Goal: Information Seeking & Learning: Find specific fact

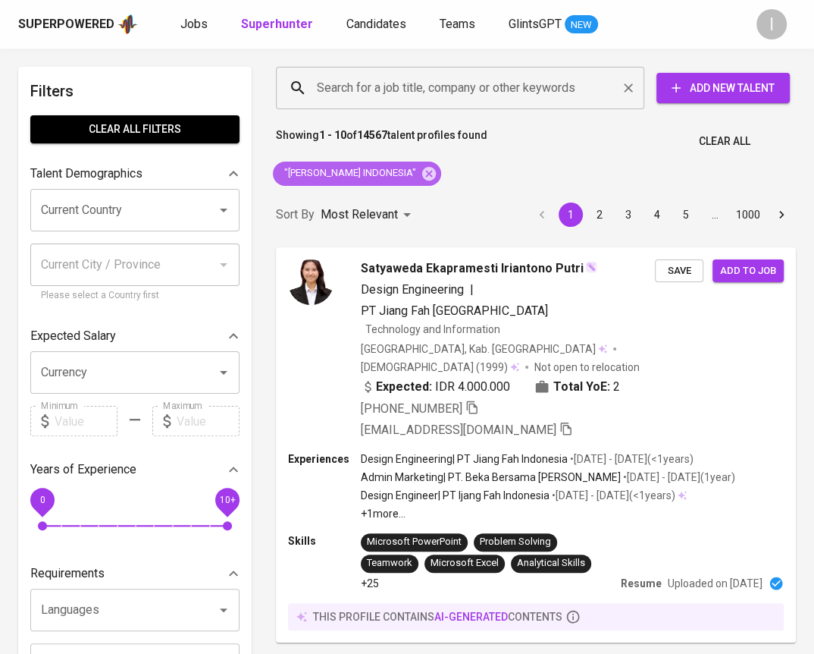
drag, startPoint x: 408, startPoint y: 180, endPoint x: 472, endPoint y: 86, distance: 114.6
click at [421, 180] on icon at bounding box center [429, 173] width 17 height 17
click at [472, 86] on input "Search for a job title, company or other keywords" at bounding box center [464, 88] width 302 height 29
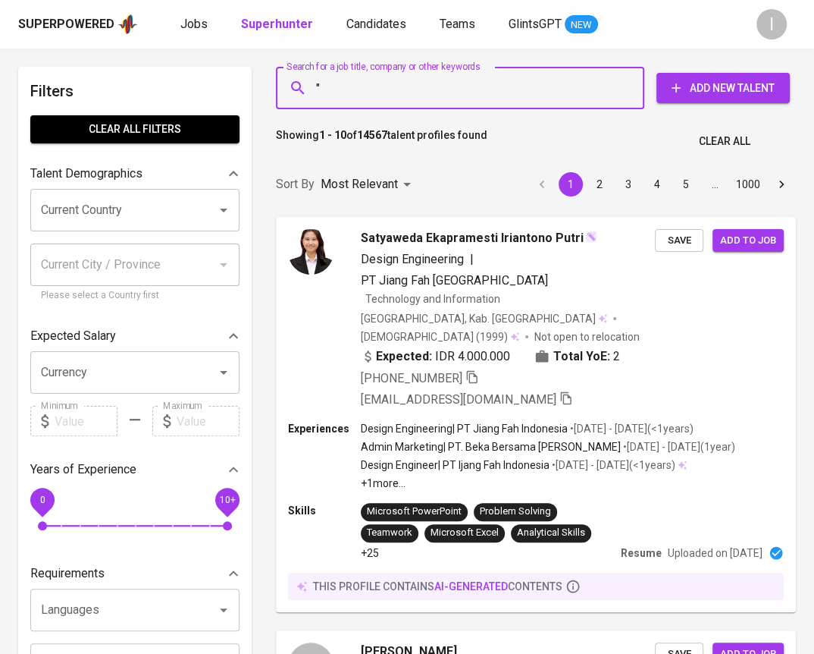
paste input "D&V Medika"
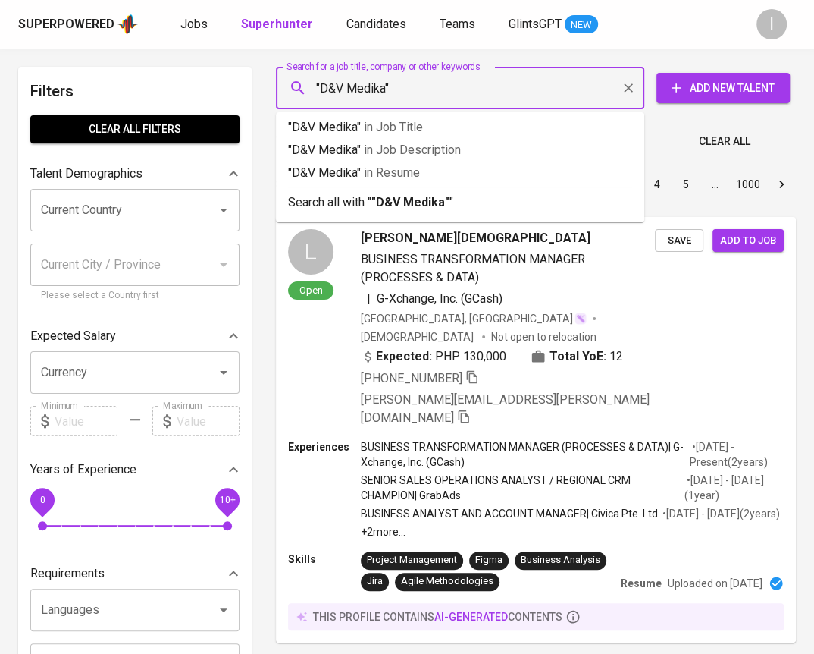
type input ""D&V Medika""
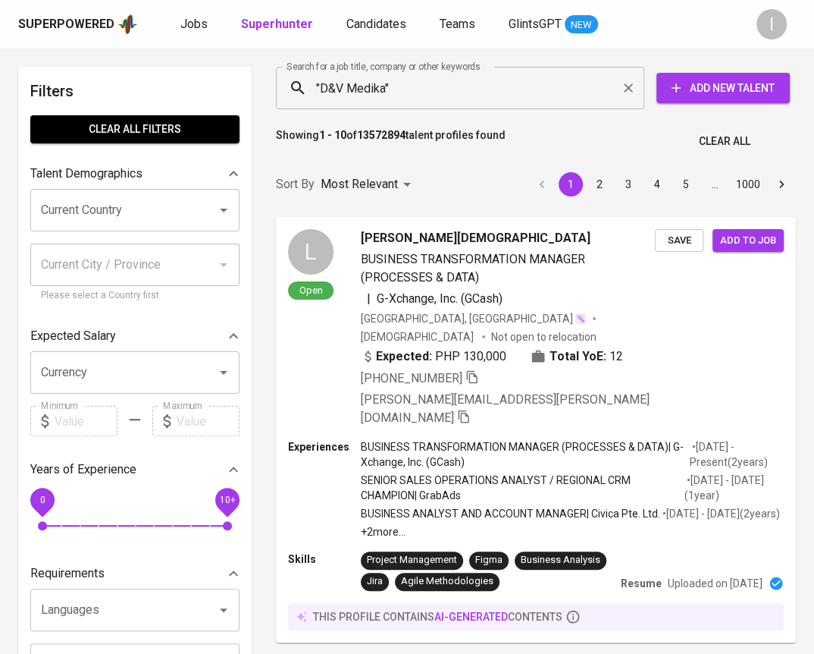
click at [394, 91] on input ""D&V Medika"" at bounding box center [464, 88] width 302 height 29
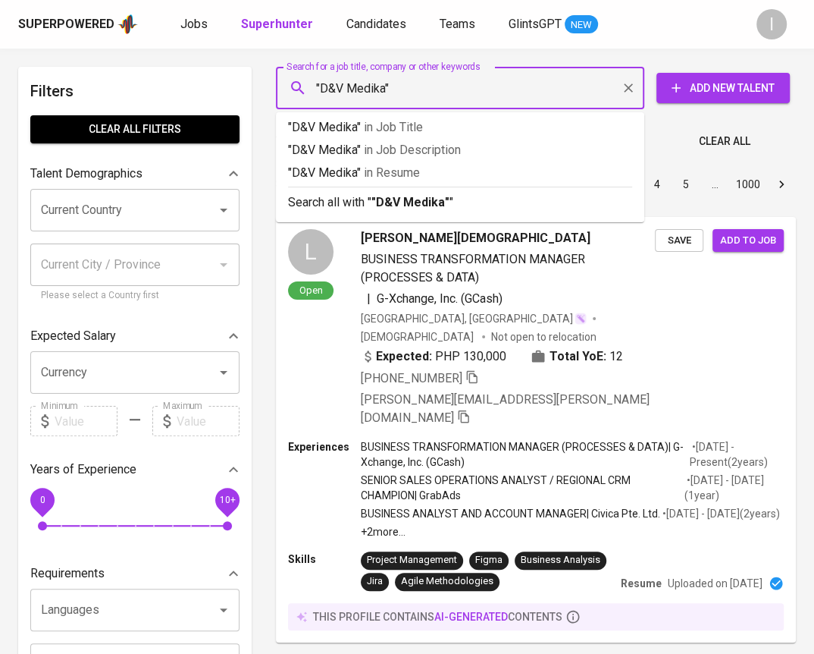
click at [394, 91] on input ""D&V Medika"" at bounding box center [464, 88] width 302 height 29
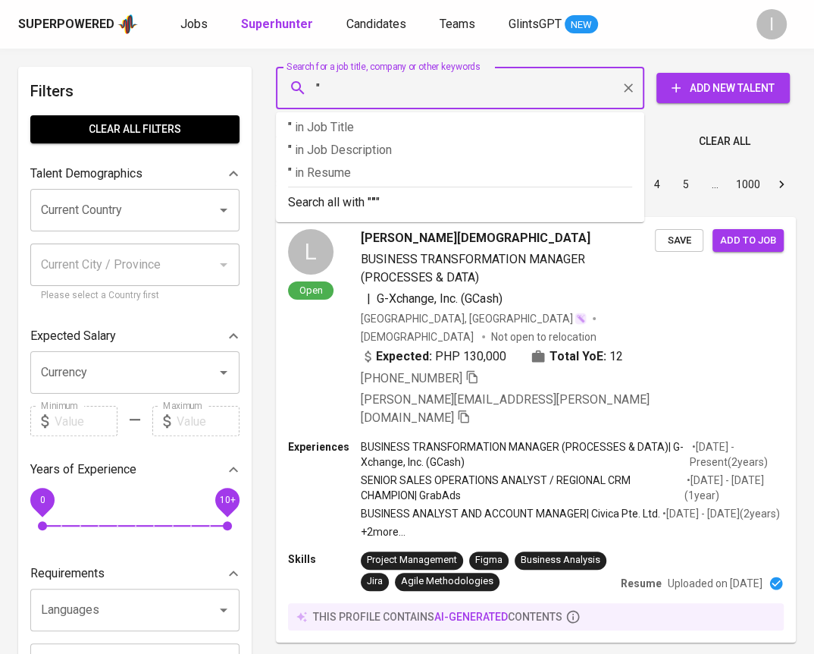
paste input "Green Rebel Foods"
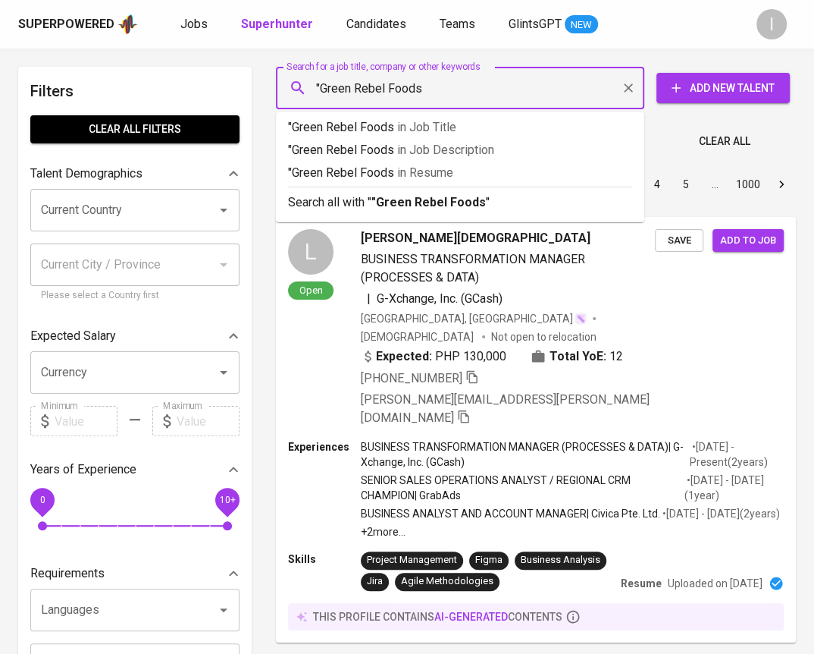
click at [407, 89] on input ""Green Rebel Foods" at bounding box center [464, 88] width 302 height 29
type input ""Green Rebel""
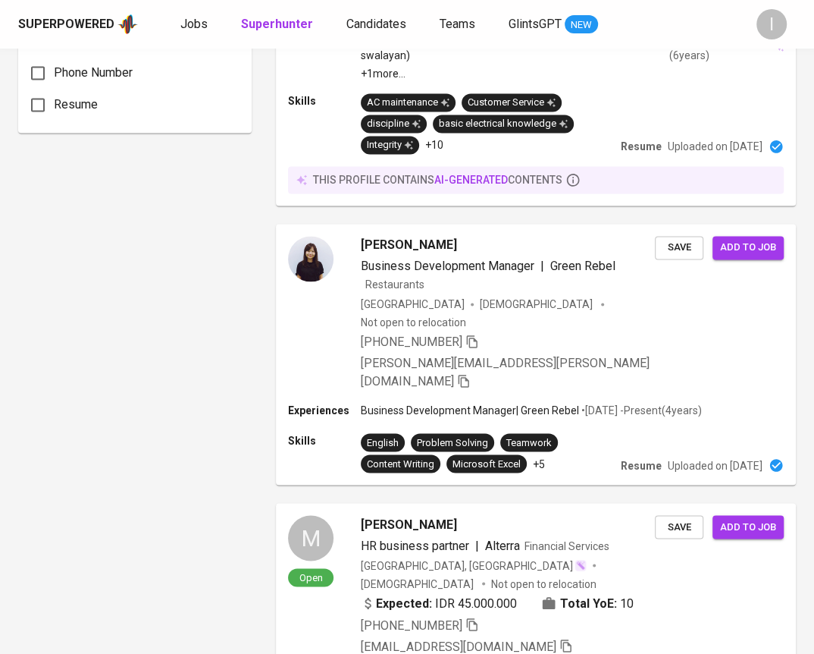
scroll to position [2091, 0]
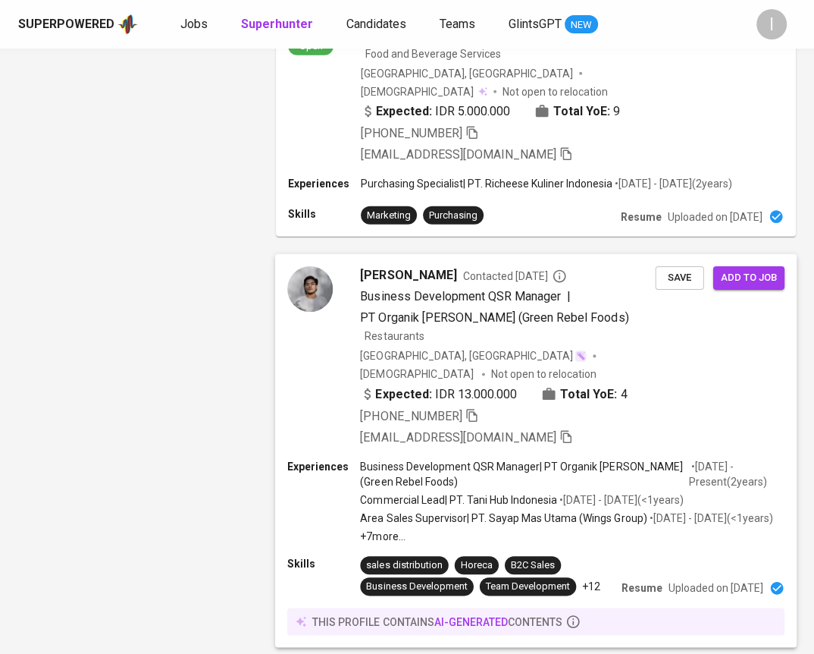
click at [384, 310] on span "PT Organik [PERSON_NAME] (Green Rebel Foods)" at bounding box center [494, 317] width 268 height 14
click at [476, 266] on div "[PERSON_NAME] Contacted [DATE] Business Development QSR Manager | PT Organik [P…" at bounding box center [507, 356] width 295 height 180
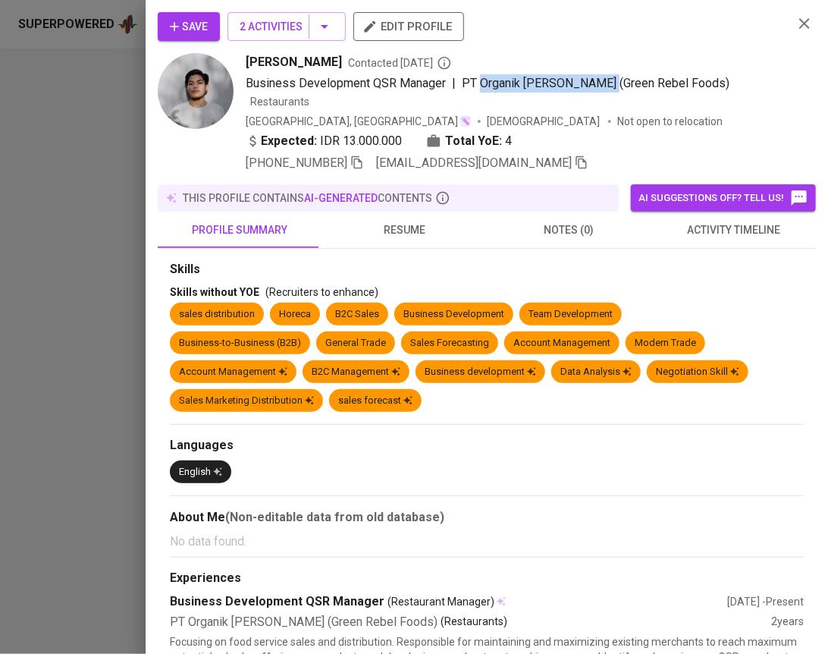
drag, startPoint x: 478, startPoint y: 85, endPoint x: 597, endPoint y: 87, distance: 119.8
click at [597, 87] on span "PT Organik [PERSON_NAME] (Green Rebel Foods)" at bounding box center [596, 83] width 268 height 14
copy span "Organik [PERSON_NAME]"
click at [71, 227] on div at bounding box center [414, 327] width 828 height 654
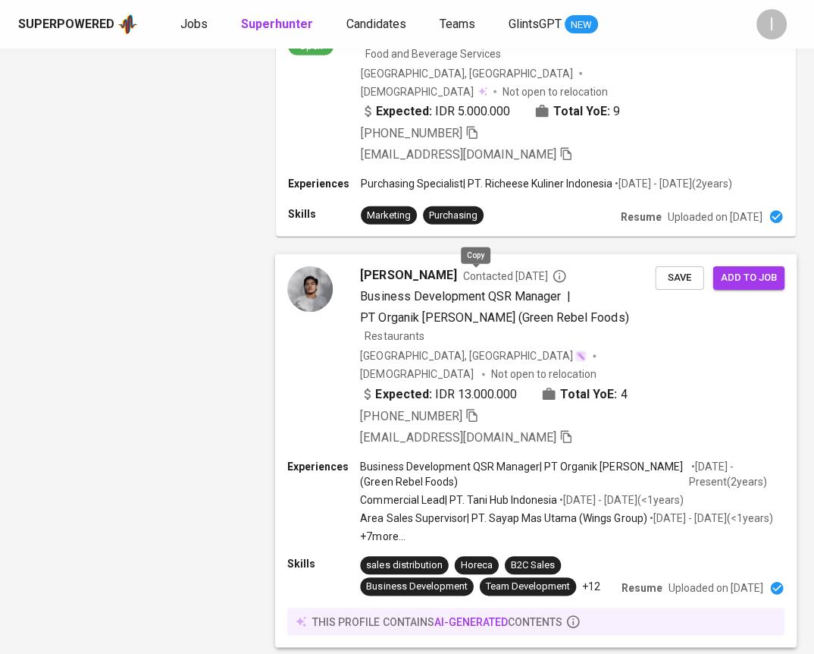
click at [469, 409] on icon "button" at bounding box center [471, 415] width 11 height 13
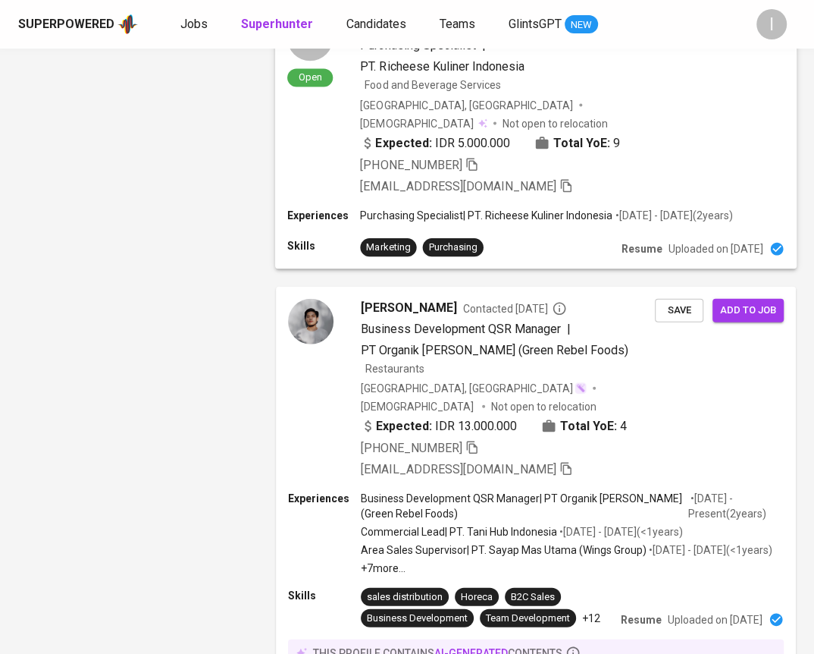
scroll to position [1030, 0]
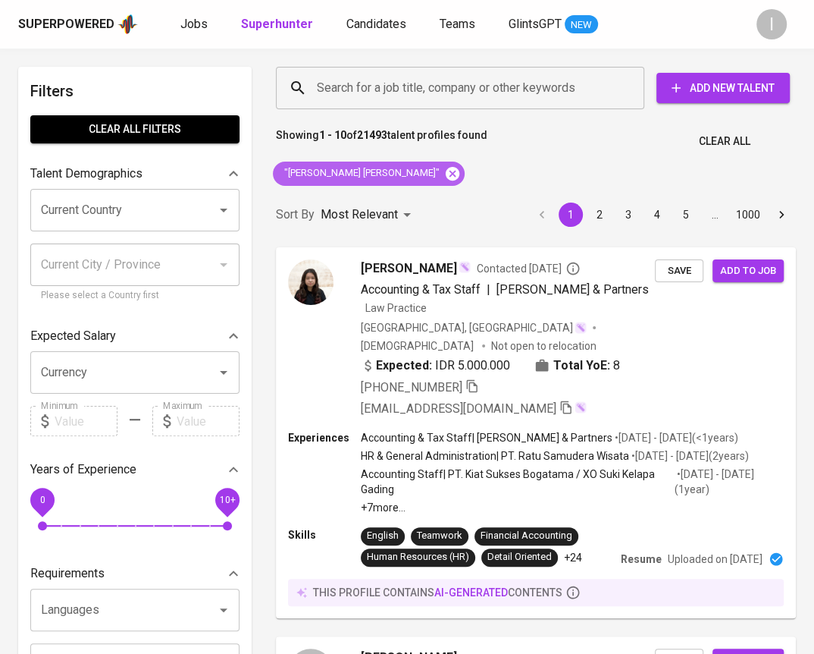
click at [446, 172] on icon at bounding box center [453, 173] width 14 height 14
click at [433, 93] on input "Search for a job title, company or other keywords" at bounding box center [464, 88] width 302 height 29
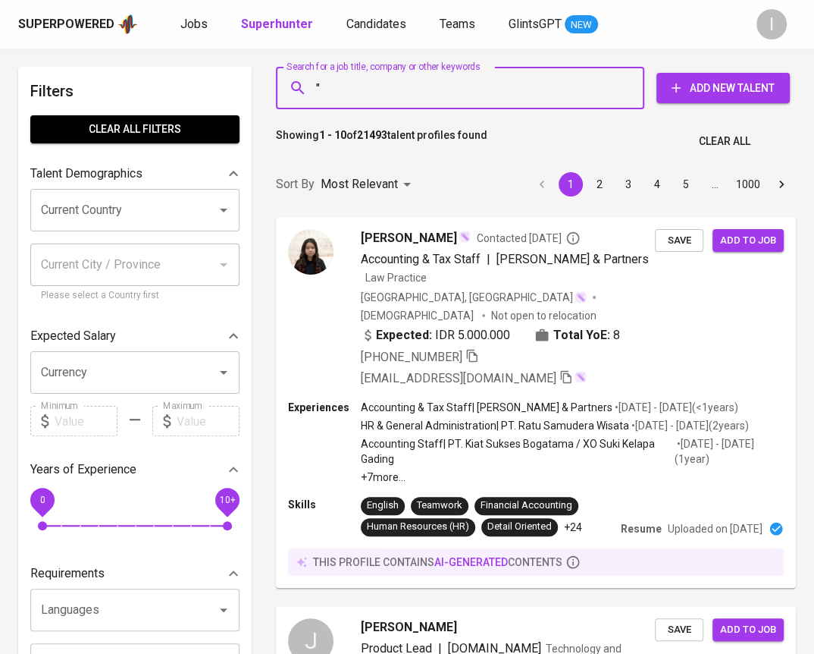
paste input "Syahnazia Adinda Firdayanti"
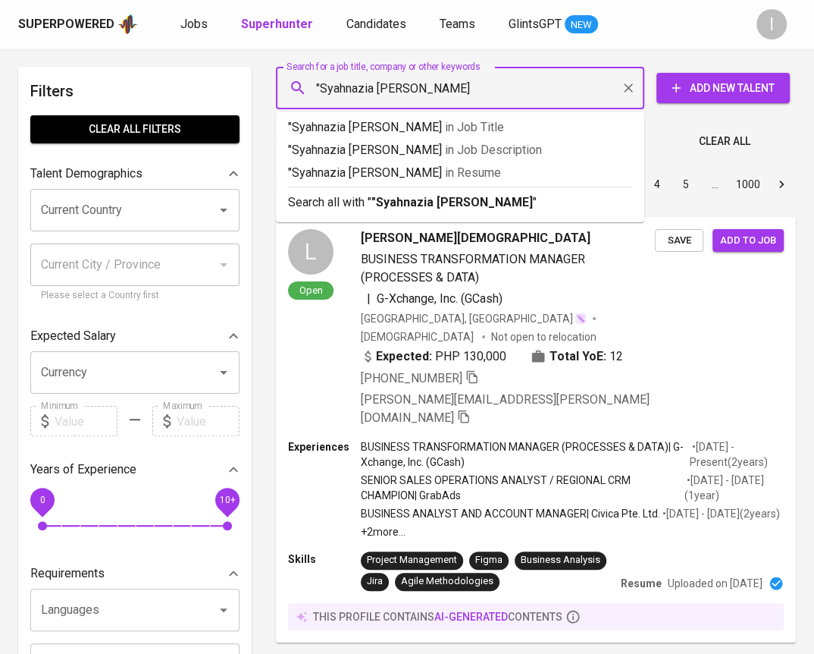
type input ""Syahnazia Adinda Firdayanti""
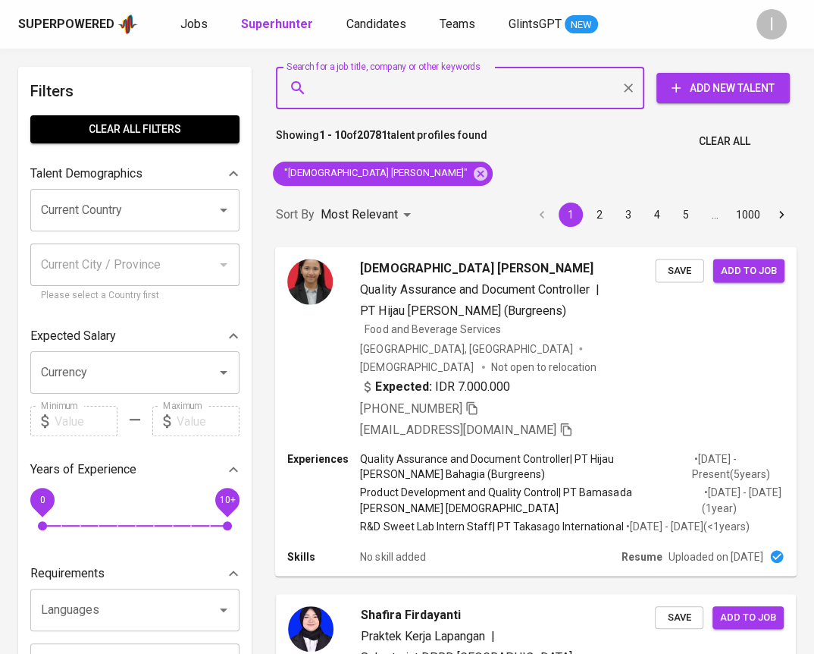
click at [572, 359] on p "Not open to relocation" at bounding box center [543, 366] width 105 height 15
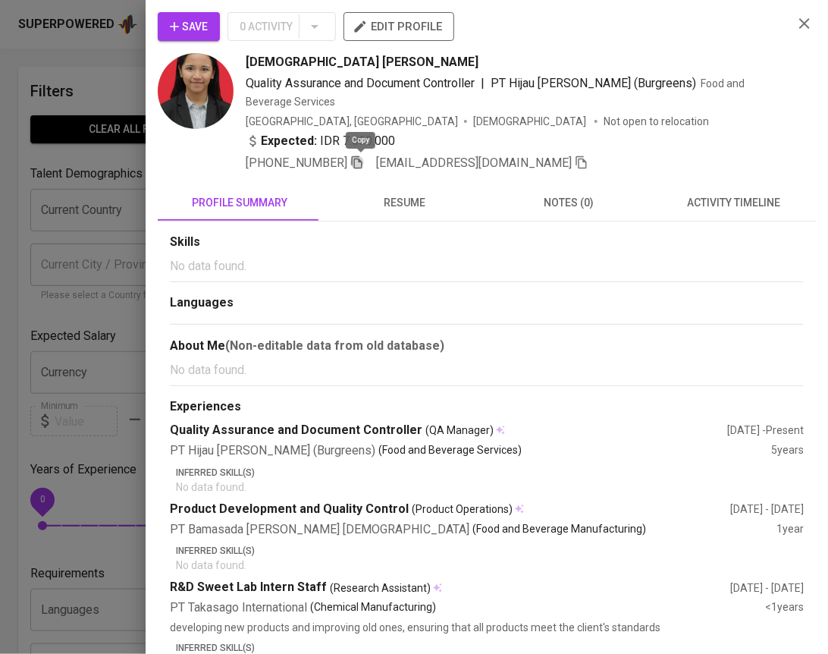
click at [359, 161] on icon "button" at bounding box center [357, 162] width 14 height 14
